Goal: Task Accomplishment & Management: Complete application form

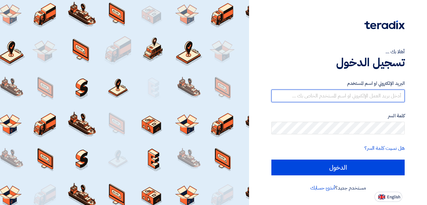
type input "[PERSON_NAME][EMAIL_ADDRESS][DOMAIN_NAME]"
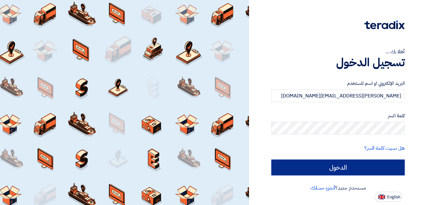
click at [303, 174] on input "الدخول" at bounding box center [338, 167] width 133 height 16
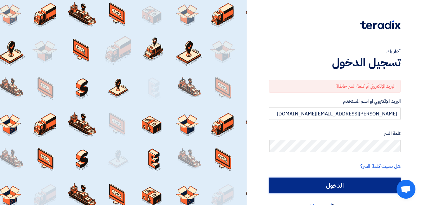
click at [344, 188] on input "الدخول" at bounding box center [335, 185] width 132 height 16
type input "Sign in"
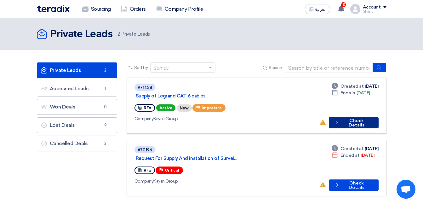
click at [357, 117] on button "Check details Check Details" at bounding box center [354, 122] width 50 height 11
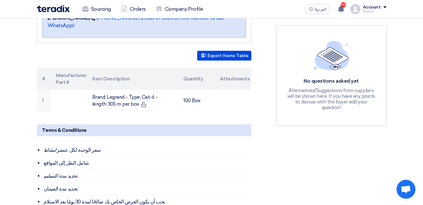
scroll to position [157, 0]
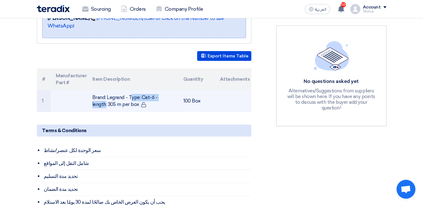
drag, startPoint x: 135, startPoint y: 93, endPoint x: 93, endPoint y: 93, distance: 41.5
click at [94, 93] on td "Brand: Legrand - Type: Cat-6 - length: 305 m per box" at bounding box center [132, 101] width 91 height 22
drag, startPoint x: 93, startPoint y: 93, endPoint x: 104, endPoint y: 98, distance: 12.2
click at [104, 98] on td "Brand: Legrand - Type: Cat-6 - length: 305 m per box" at bounding box center [132, 101] width 91 height 22
drag, startPoint x: 123, startPoint y: 96, endPoint x: 89, endPoint y: 92, distance: 34.3
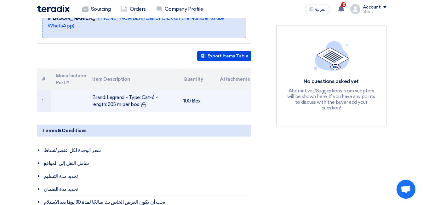
click at [89, 92] on td "Brand: Legrand - Type: Cat-6 - length: 305 m per box" at bounding box center [132, 101] width 91 height 22
drag, startPoint x: 89, startPoint y: 92, endPoint x: 100, endPoint y: 93, distance: 10.9
copy td "Brand: Legrand - Type: Cat-6 - length: 305 m per box"
click at [143, 96] on td "Brand: Legrand - Type: Cat-6 - length: 305 m per box" at bounding box center [132, 101] width 91 height 22
click at [117, 94] on td "Brand: Legrand - Type: Cat-6 - length: 305 m per box" at bounding box center [132, 101] width 91 height 22
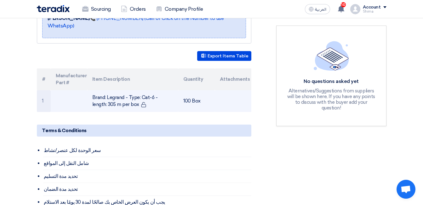
click at [117, 94] on td "Brand: Legrand - Type: Cat-6 - length: 305 m per box" at bounding box center [132, 101] width 91 height 22
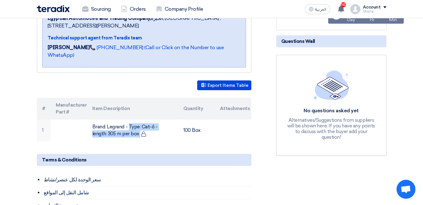
scroll to position [124, 0]
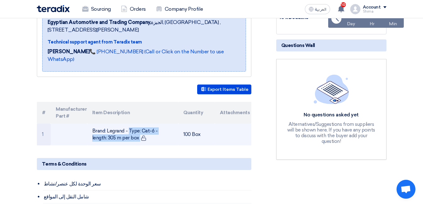
copy tr "Brand: Legrand - Type: Cat-6 - length: 305 m per box"
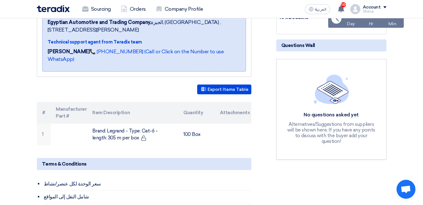
click at [183, 146] on div "Supply of [PERSON_NAME] CAT 6 cables Buyer Information [PERSON_NAME] Procuremen…" at bounding box center [151, 181] width 239 height 404
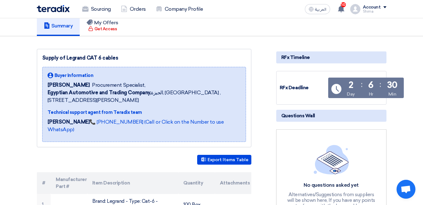
scroll to position [0, 0]
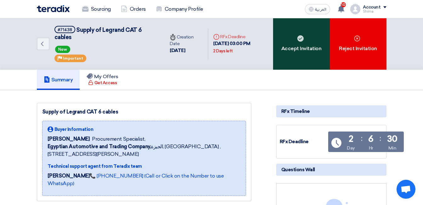
click at [311, 54] on div "Accept Invitation" at bounding box center [301, 43] width 57 height 51
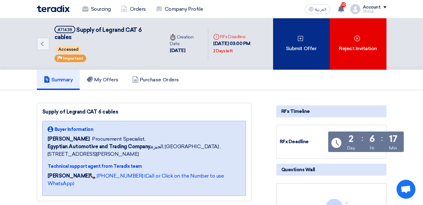
click at [317, 37] on div "Submit Offer" at bounding box center [301, 43] width 57 height 51
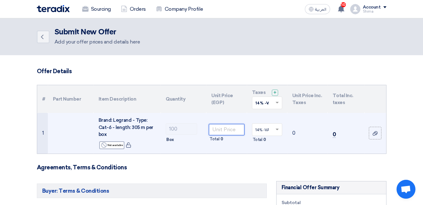
click at [232, 132] on input "number" at bounding box center [226, 129] width 35 height 11
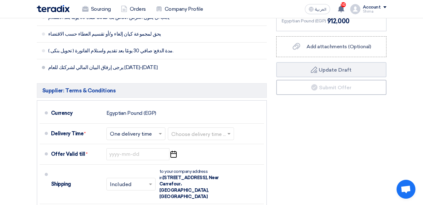
scroll to position [315, 0]
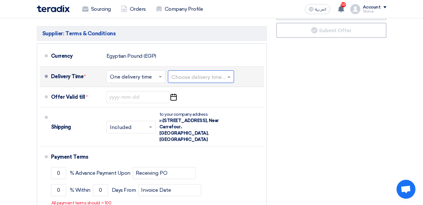
type input "8000"
click at [224, 76] on input "text" at bounding box center [201, 76] width 60 height 9
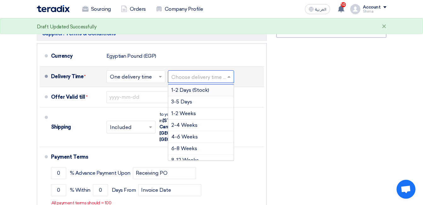
click at [190, 90] on span "1-2 Days (Stock)" at bounding box center [190, 90] width 38 height 6
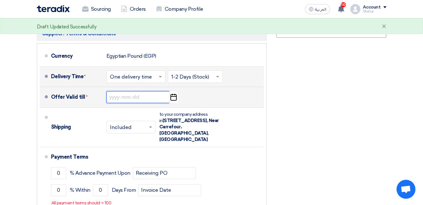
click at [152, 95] on input at bounding box center [137, 97] width 63 height 12
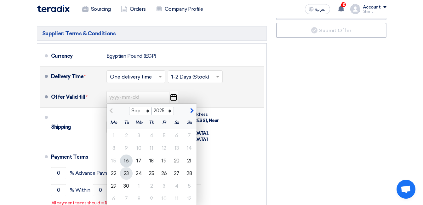
click at [127, 173] on div "23" at bounding box center [126, 173] width 13 height 13
type input "[DATE]"
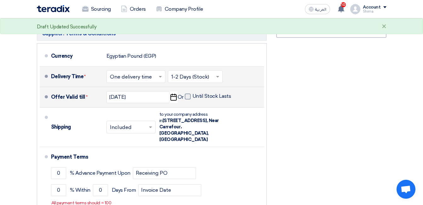
click at [190, 98] on label "Until Stock Lasts" at bounding box center [208, 96] width 46 height 6
click at [192, 98] on input "Until Stock Lasts" at bounding box center [212, 99] width 40 height 12
checkbox input "true"
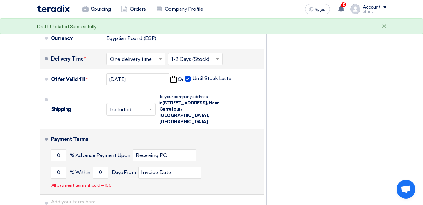
scroll to position [346, 0]
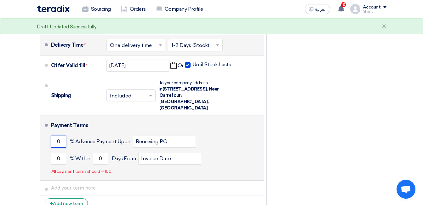
click at [61, 135] on input "0" at bounding box center [58, 141] width 15 height 12
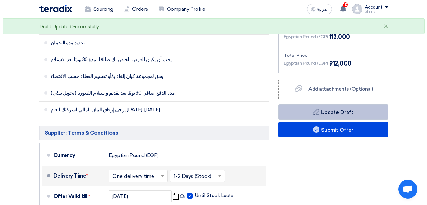
scroll to position [189, 0]
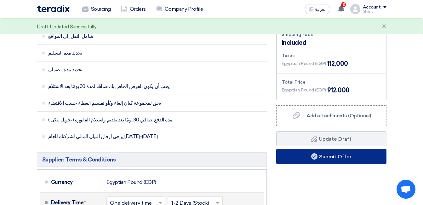
type input "100"
click at [317, 153] on button "Submit Offer" at bounding box center [331, 156] width 110 height 15
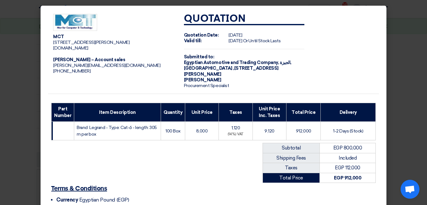
scroll to position [70, 0]
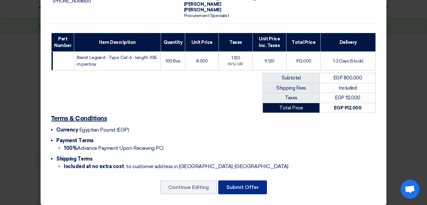
click at [227, 180] on button "Submit Offer" at bounding box center [242, 187] width 49 height 14
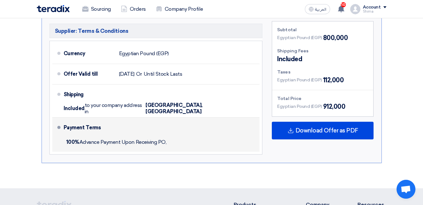
scroll to position [287, 0]
